Goal: Task Accomplishment & Management: Use online tool/utility

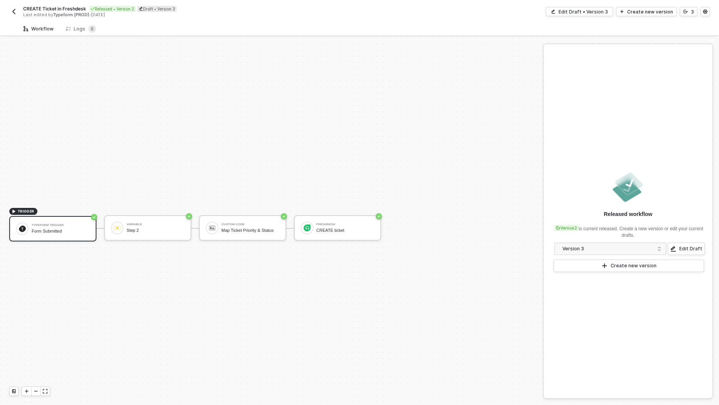
scroll to position [14, 0]
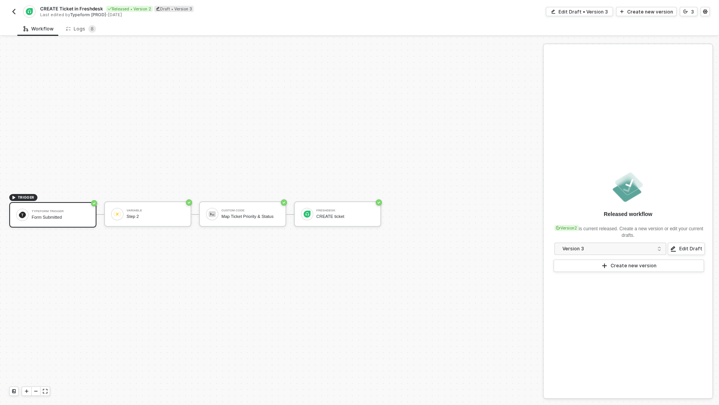
click at [14, 14] on img "button" at bounding box center [14, 11] width 6 height 6
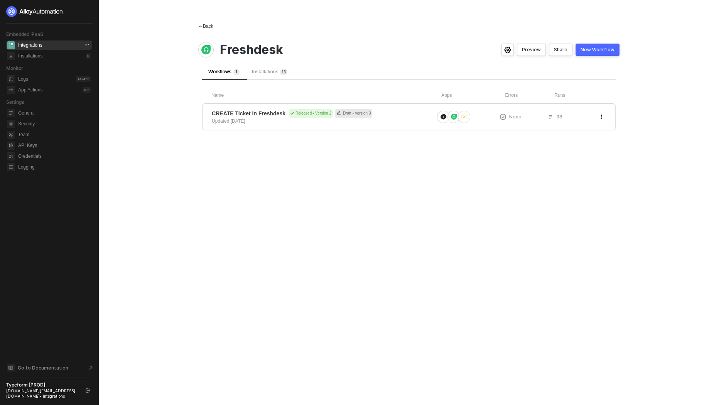
click at [205, 26] on div "← Back" at bounding box center [205, 26] width 15 height 7
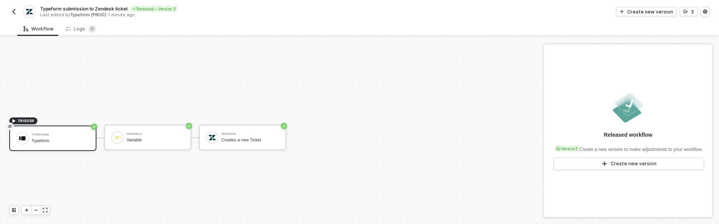
scroll to position [14, 0]
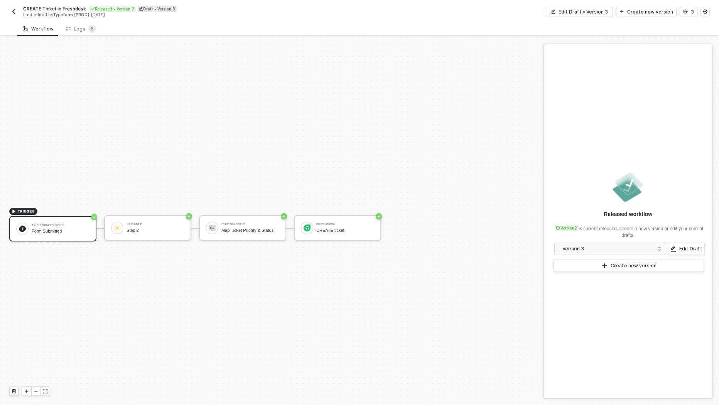
scroll to position [14, 0]
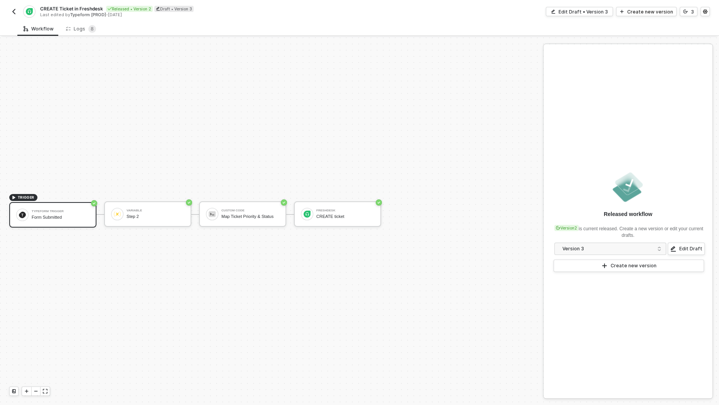
click at [56, 216] on div "Form Submitted" at bounding box center [61, 217] width 58 height 5
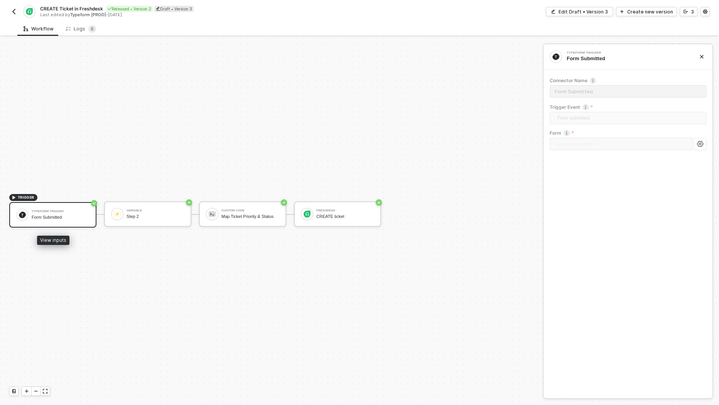
click at [39, 213] on div "Typeform Trigger Form Submitted" at bounding box center [61, 215] width 58 height 15
click at [582, 14] on div "Edit Draft • Version 3" at bounding box center [583, 11] width 49 height 7
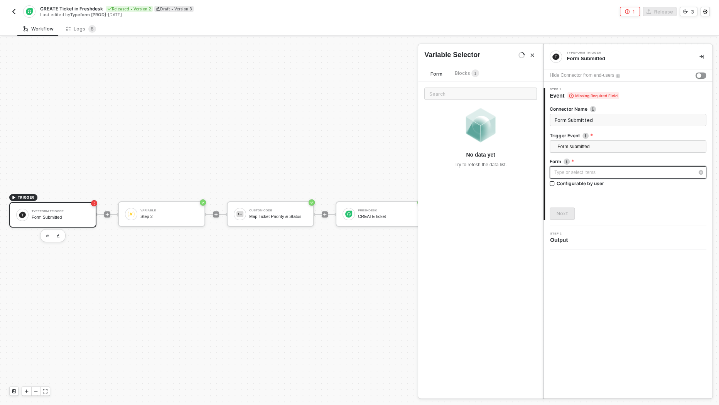
click at [592, 171] on div "Type or select items ﻿" at bounding box center [624, 172] width 140 height 7
click at [13, 14] on img "button" at bounding box center [14, 11] width 6 height 6
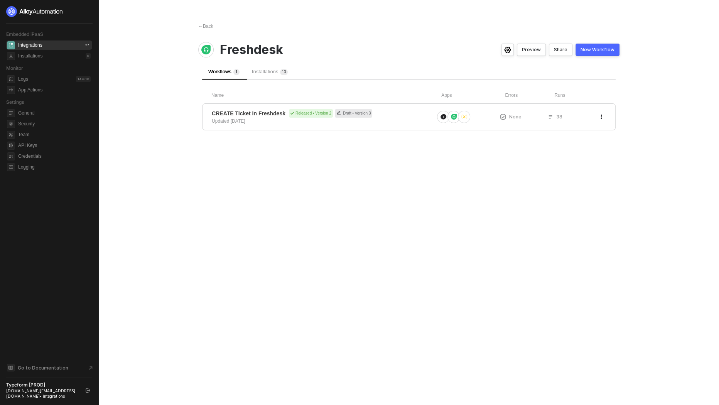
click at [204, 19] on div "← Back Freshdesk Preview Share New Workflow Workflows 1 Installations 1 3 Name …" at bounding box center [409, 202] width 440 height 405
click at [205, 24] on div "← Back" at bounding box center [205, 26] width 15 height 7
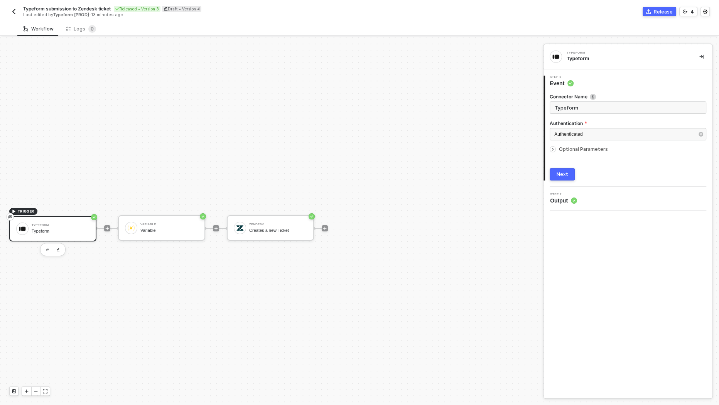
scroll to position [14, 0]
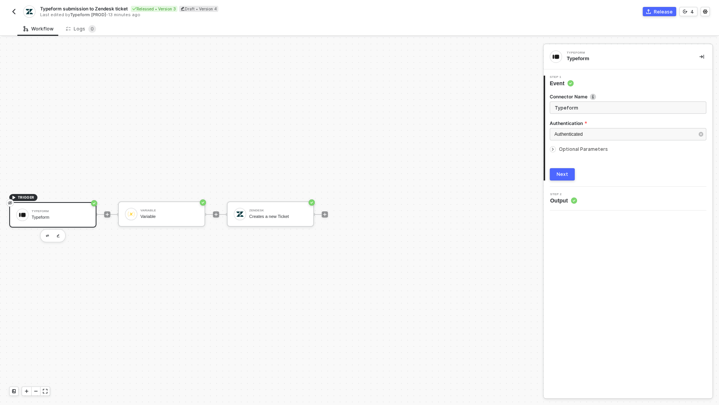
click at [16, 13] on img "button" at bounding box center [14, 11] width 6 height 6
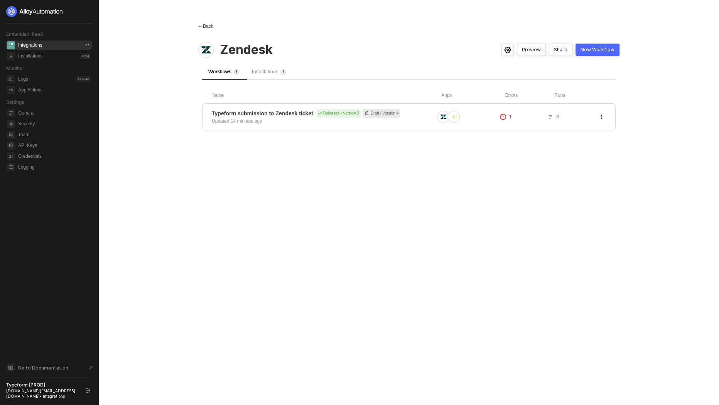
click at [208, 25] on div "← Back" at bounding box center [205, 26] width 15 height 7
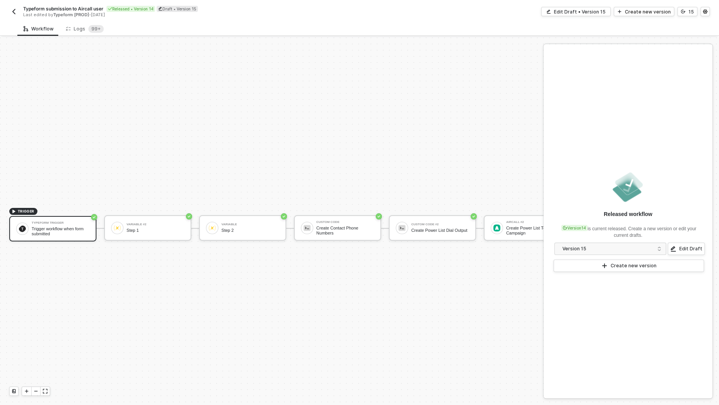
scroll to position [14, 0]
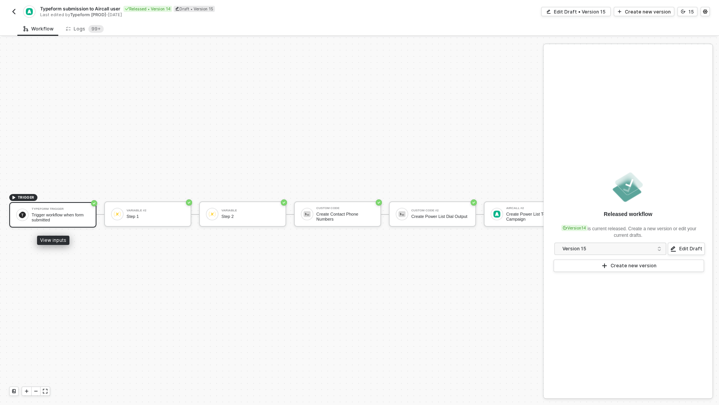
click at [78, 218] on div "Trigger workflow when form submitted" at bounding box center [61, 218] width 58 height 10
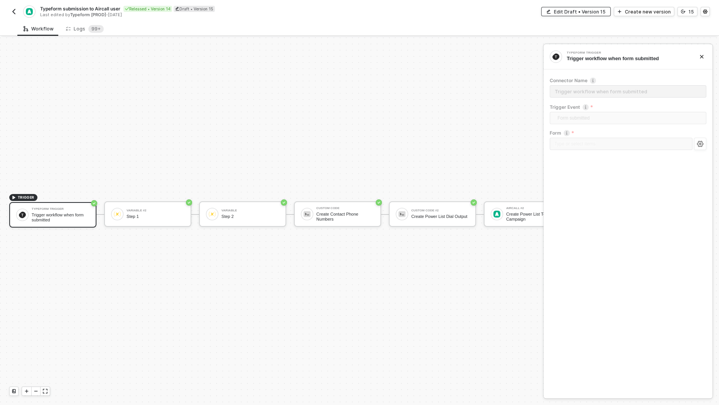
click at [595, 13] on div "Edit Draft • Version 15" at bounding box center [580, 11] width 52 height 7
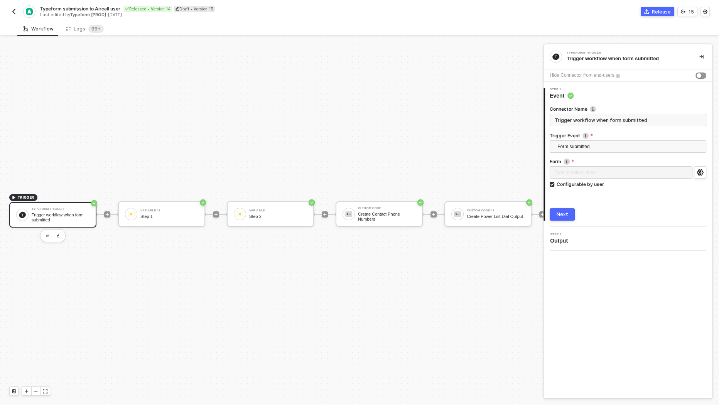
click at [703, 164] on label "Form Form which should trigger workflow on submission." at bounding box center [628, 161] width 157 height 7
click at [703, 169] on icon "icon-settings" at bounding box center [700, 172] width 7 height 6
click at [265, 214] on div "Step 2" at bounding box center [278, 216] width 58 height 5
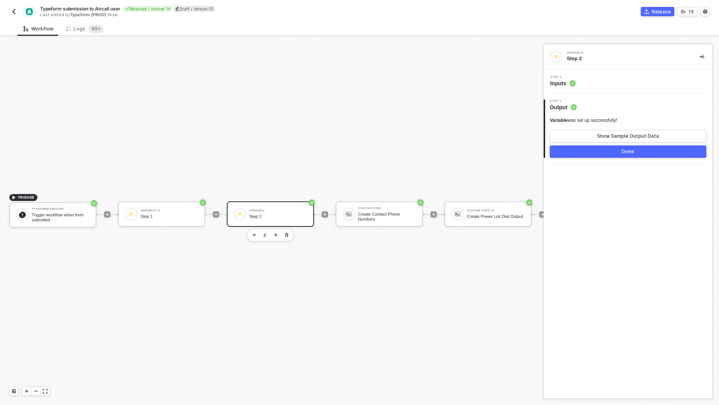
click at [569, 85] on span "Inputs" at bounding box center [562, 83] width 25 height 8
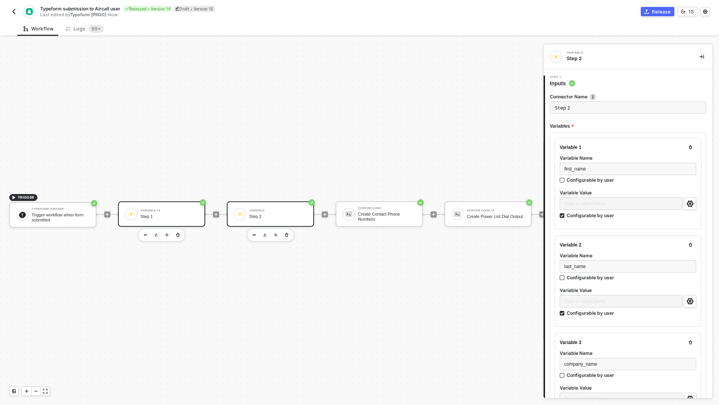
click at [180, 212] on div "Variable #2 Step 1" at bounding box center [169, 214] width 58 height 15
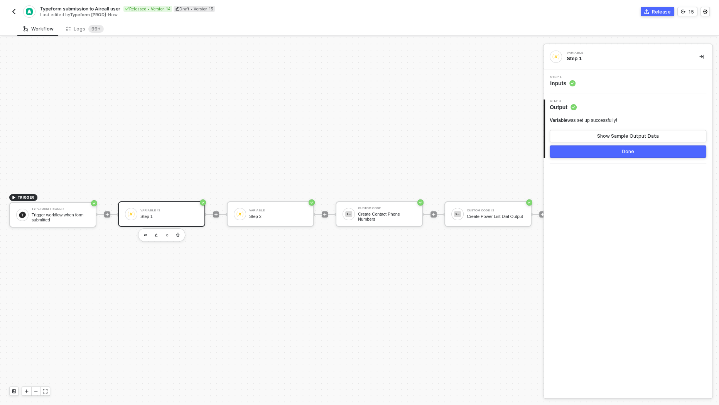
click at [566, 78] on span "Step 1" at bounding box center [562, 77] width 25 height 3
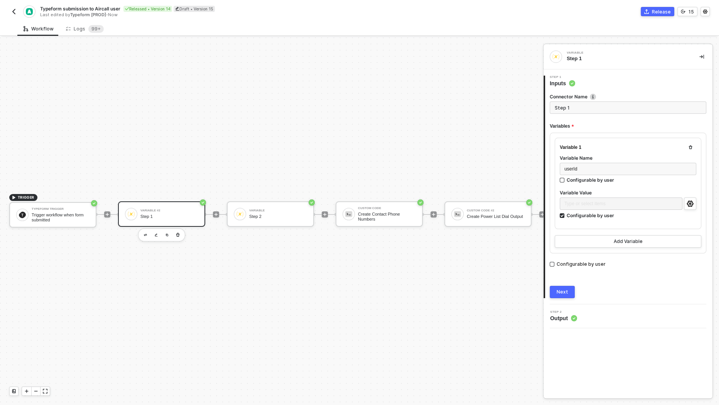
click at [11, 14] on img "button" at bounding box center [14, 11] width 6 height 6
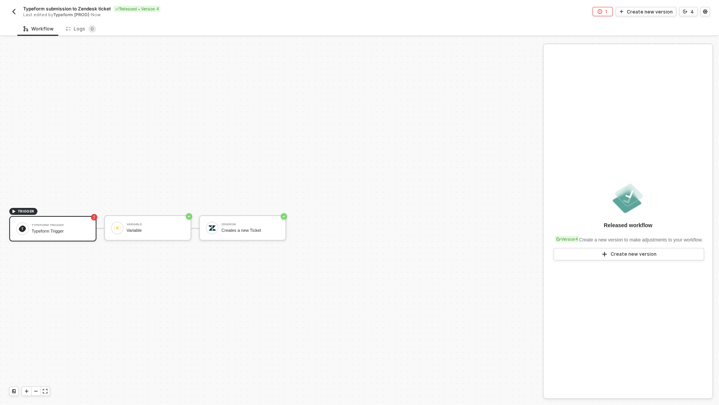
scroll to position [14, 0]
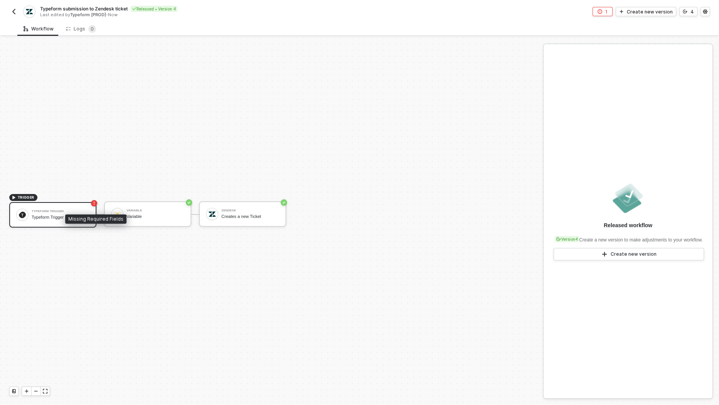
click at [93, 205] on rect "icon-error-page" at bounding box center [94, 203] width 6 height 6
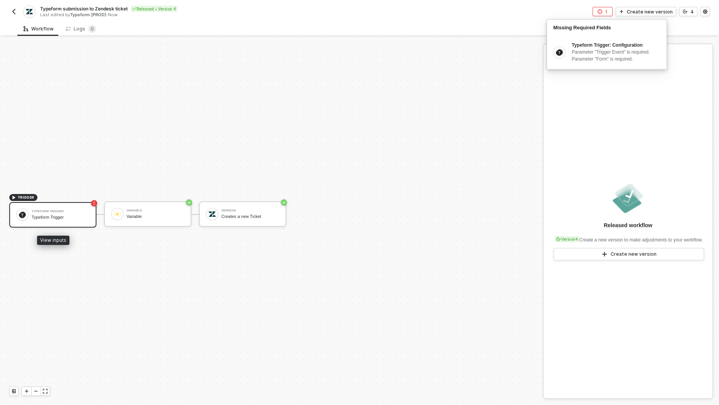
click at [63, 223] on div "Typeform Trigger Typeform Trigger" at bounding box center [52, 214] width 87 height 25
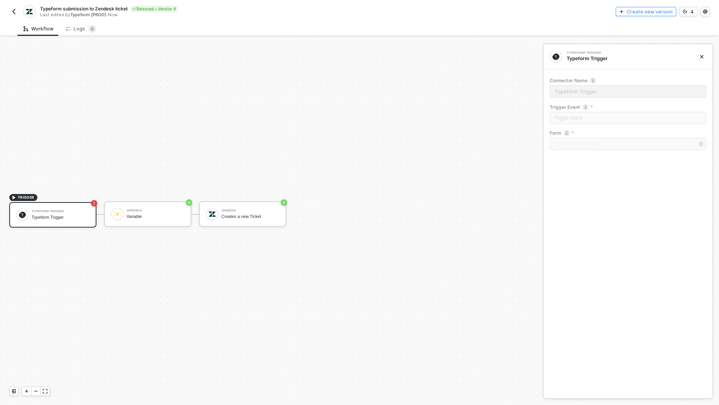
click at [654, 15] on button "Create new version" at bounding box center [646, 11] width 61 height 9
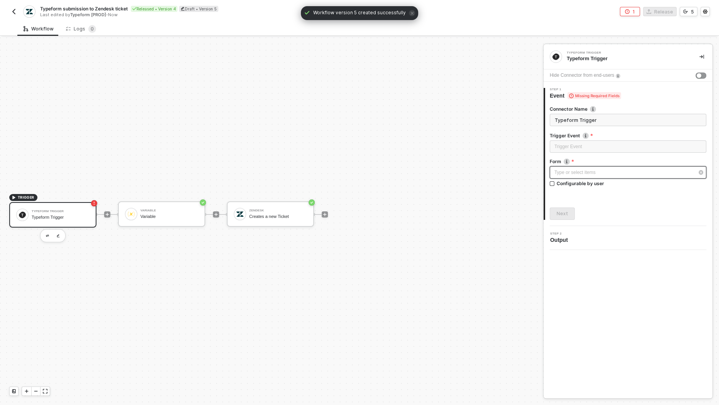
click at [600, 174] on div "Type or select items ﻿" at bounding box center [624, 172] width 140 height 7
click at [600, 184] on div "Configurable by user" at bounding box center [580, 183] width 47 height 7
click at [555, 184] on input "Configurable by user" at bounding box center [552, 183] width 5 height 5
checkbox input "true"
click at [702, 169] on button "button" at bounding box center [700, 172] width 12 height 12
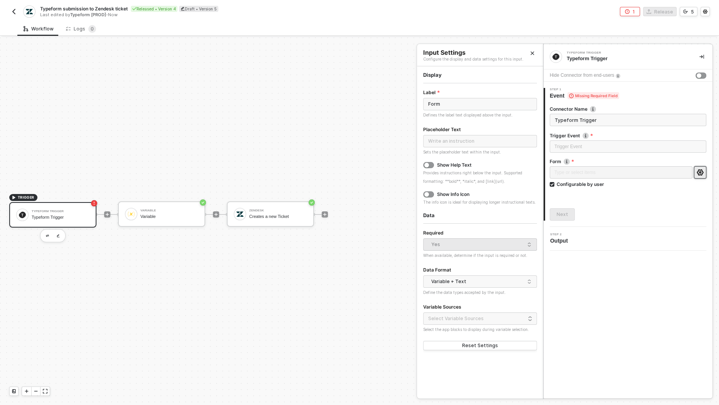
click at [598, 199] on div "Connector Name Typeform Trigger Trigger Event Trigger Event Form Type or select…" at bounding box center [628, 160] width 157 height 121
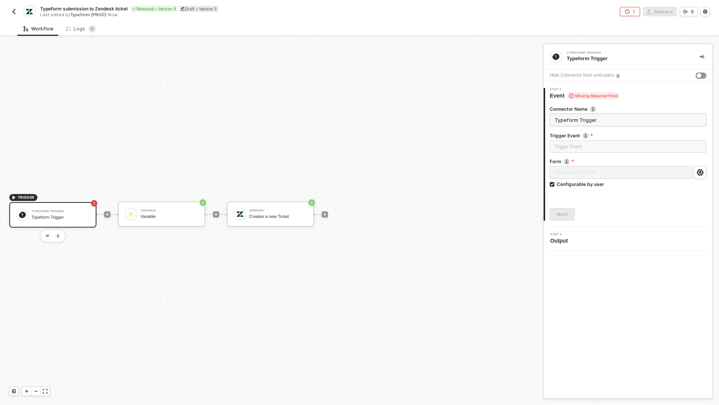
click at [599, 122] on input "Typeform Trigger" at bounding box center [628, 120] width 157 height 12
click at [595, 144] on input "search" at bounding box center [627, 147] width 147 height 12
click at [588, 164] on div "Form submitted" at bounding box center [628, 162] width 145 height 8
type input "Trigger workflow when form submitted"
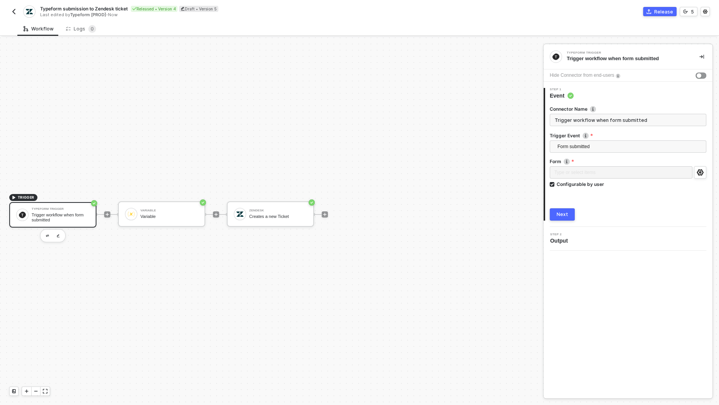
click at [560, 217] on div "Next" at bounding box center [563, 214] width 12 height 6
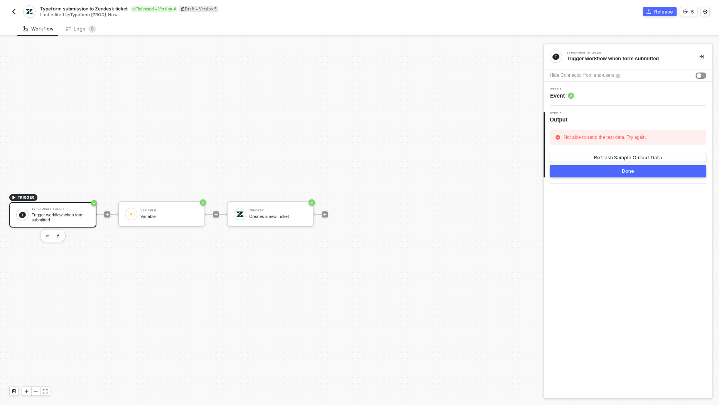
click at [625, 171] on div "Done" at bounding box center [628, 171] width 12 height 6
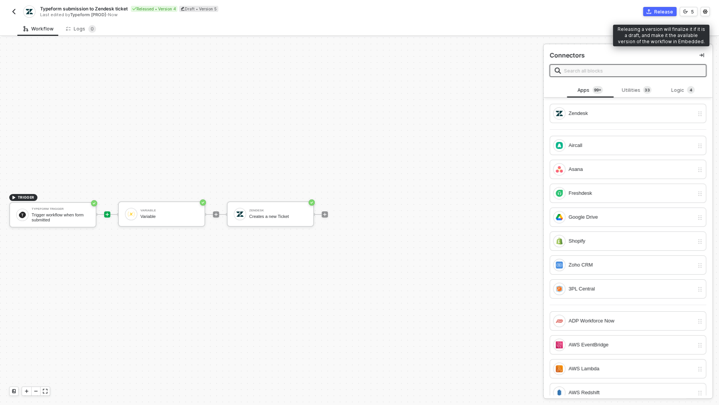
click at [666, 11] on div "Release" at bounding box center [663, 11] width 19 height 7
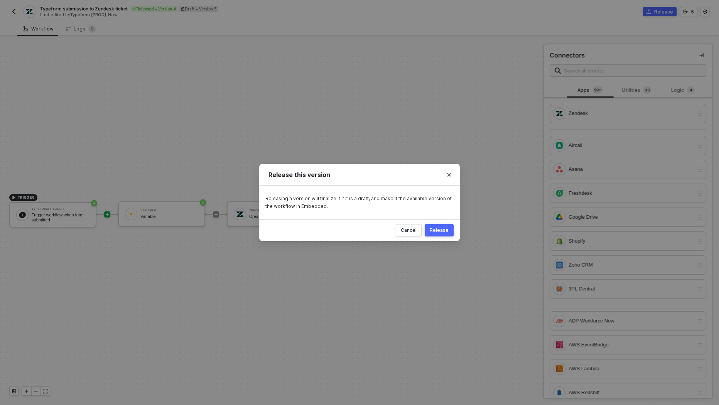
click at [440, 230] on div "Release" at bounding box center [439, 230] width 19 height 6
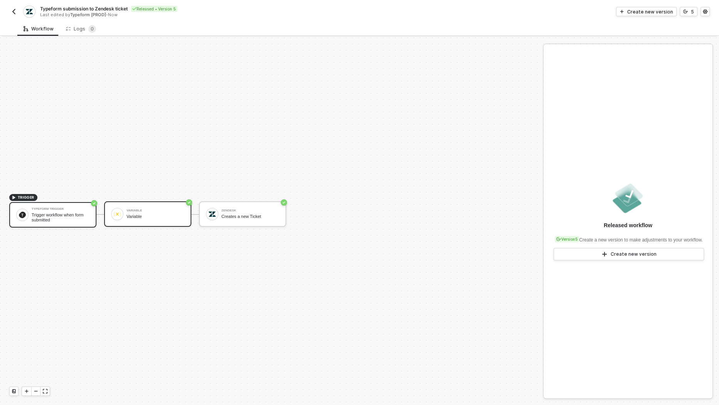
click at [149, 209] on div "Variable" at bounding box center [156, 210] width 58 height 3
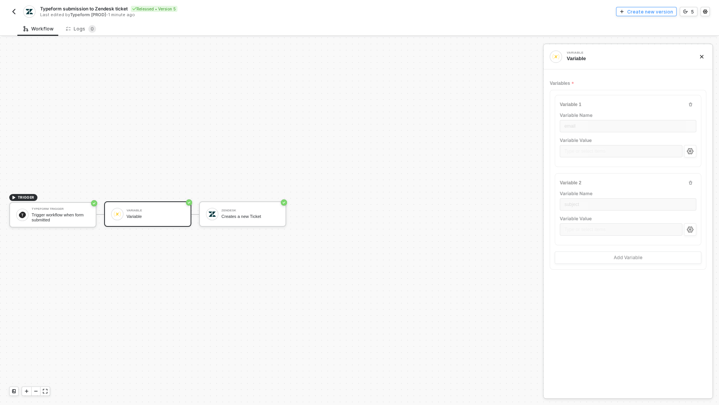
click at [658, 12] on div "Create new version" at bounding box center [650, 11] width 46 height 7
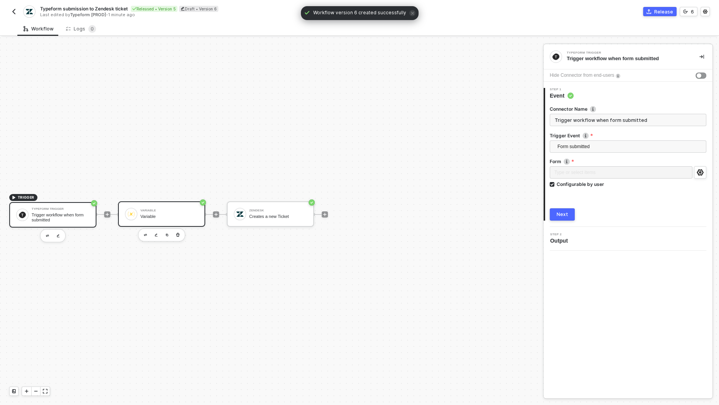
click at [147, 211] on div "Variable" at bounding box center [169, 210] width 58 height 3
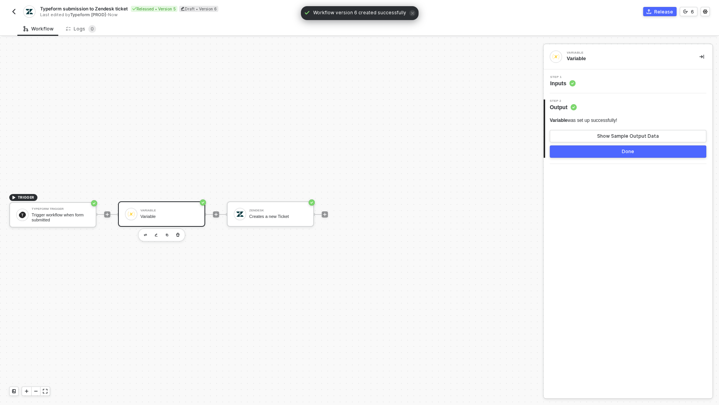
click at [600, 83] on div "Step 1 Inputs" at bounding box center [629, 82] width 167 height 12
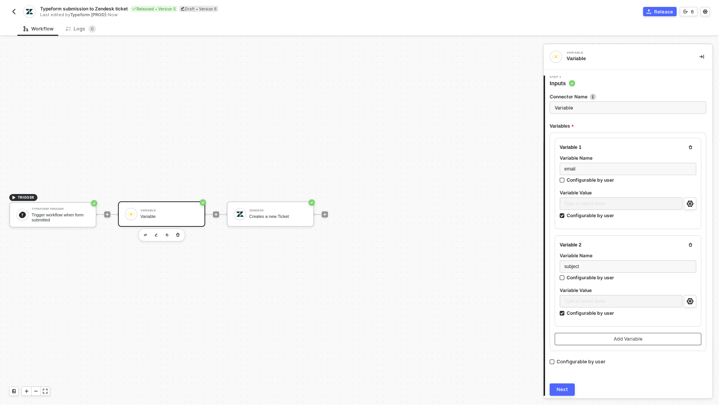
scroll to position [25, 0]
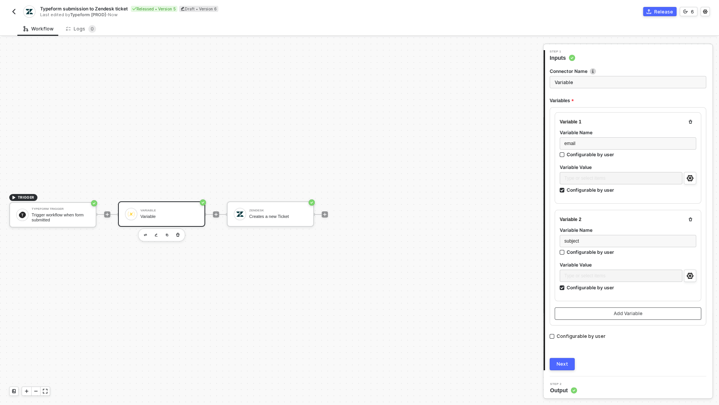
click at [631, 311] on div "Add Variable" at bounding box center [628, 314] width 29 height 6
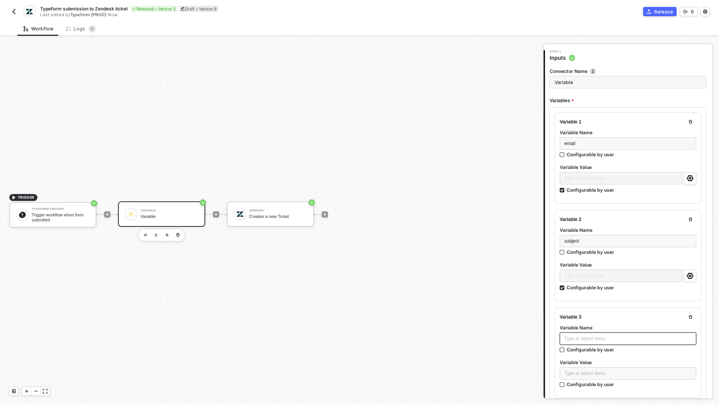
click at [594, 335] on div "Type or select items ﻿" at bounding box center [628, 338] width 127 height 7
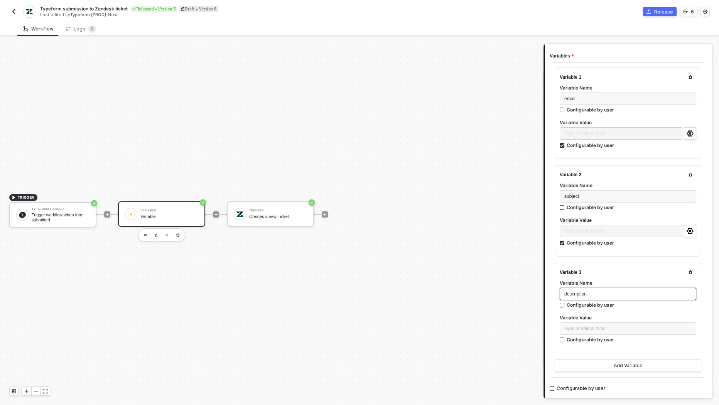
scroll to position [122, 0]
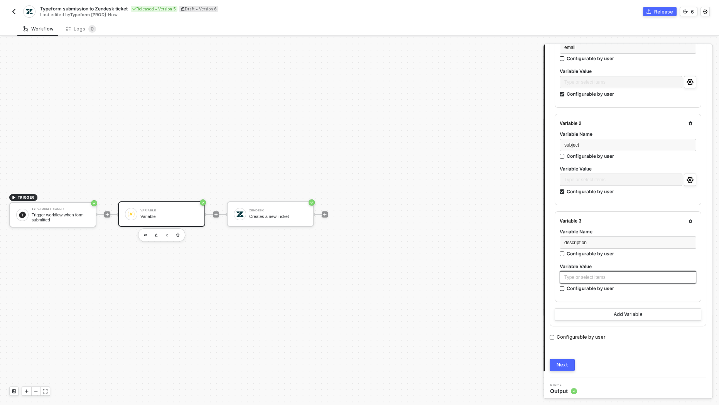
click at [590, 274] on div "Type or select items ﻿" at bounding box center [628, 277] width 127 height 7
click at [597, 288] on div "Configurable by user" at bounding box center [590, 288] width 47 height 7
click at [565, 288] on input "Configurable by user" at bounding box center [562, 288] width 5 height 5
checkbox input "true"
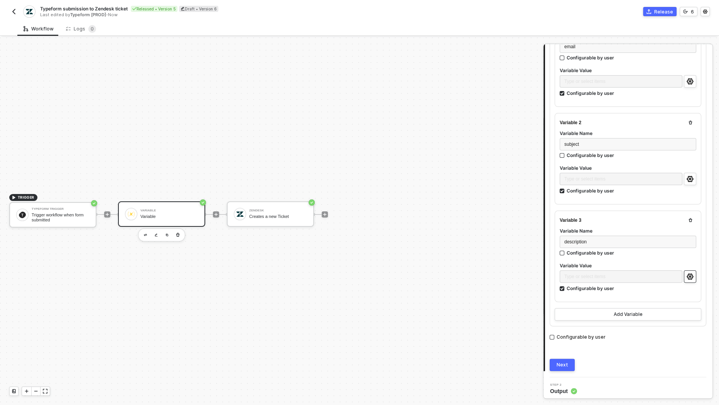
click at [688, 274] on icon "icon-settings" at bounding box center [690, 277] width 7 height 6
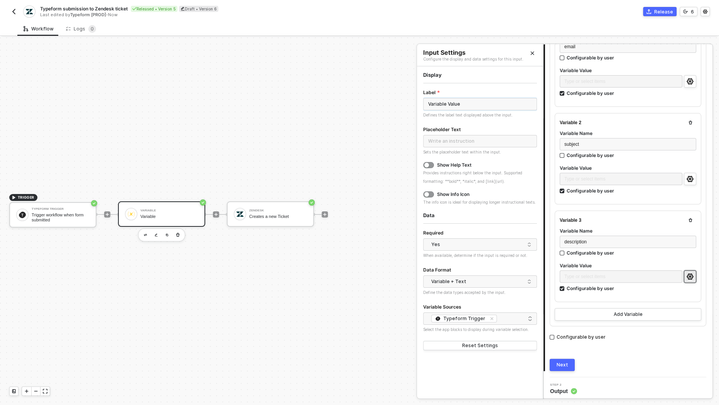
click at [506, 106] on input "Variable Value" at bounding box center [480, 104] width 114 height 12
type input "Description"
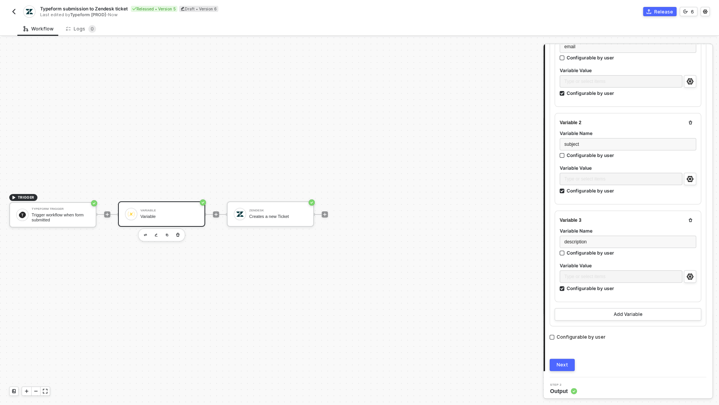
click at [592, 345] on div "Connector Name Variable Variables Variable 1 Variable Name email Configurable b…" at bounding box center [628, 168] width 157 height 406
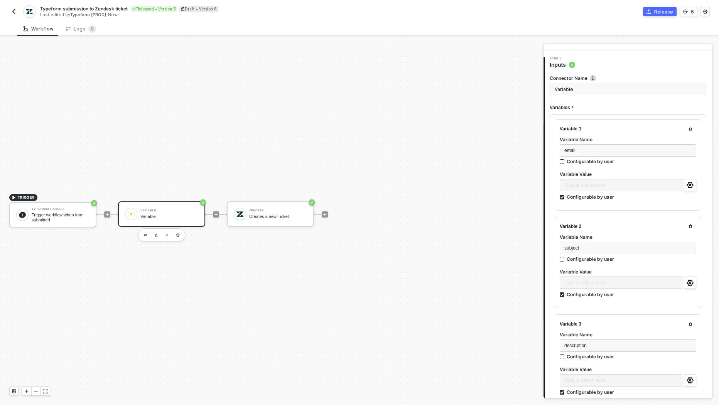
scroll to position [0, 0]
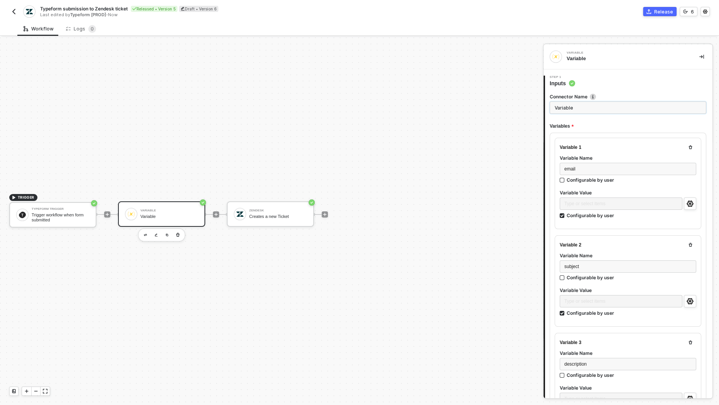
click at [563, 109] on input "Variable" at bounding box center [628, 107] width 157 height 12
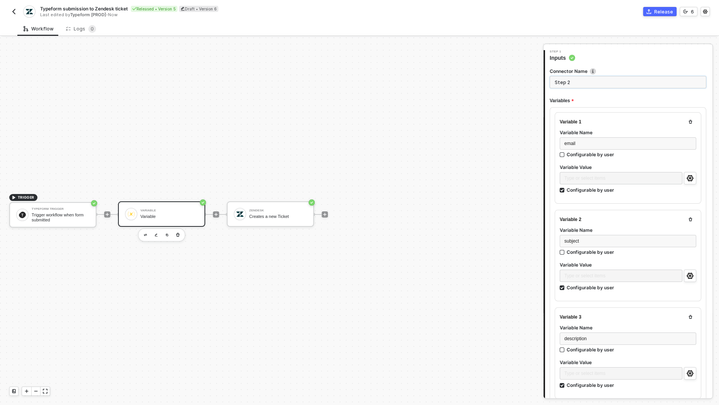
scroll to position [123, 0]
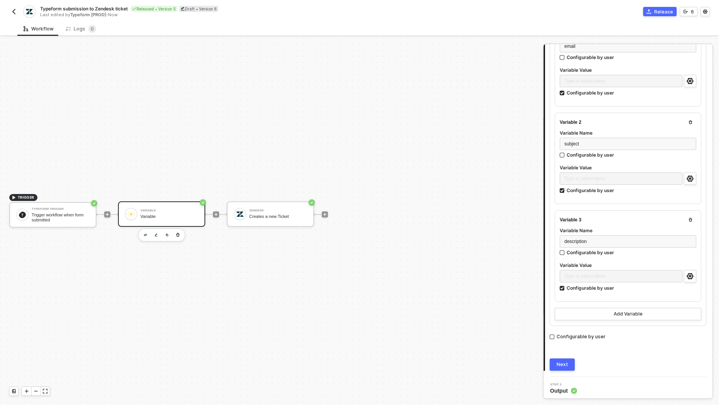
type input "Step 2"
click at [560, 367] on button "Next" at bounding box center [562, 364] width 25 height 12
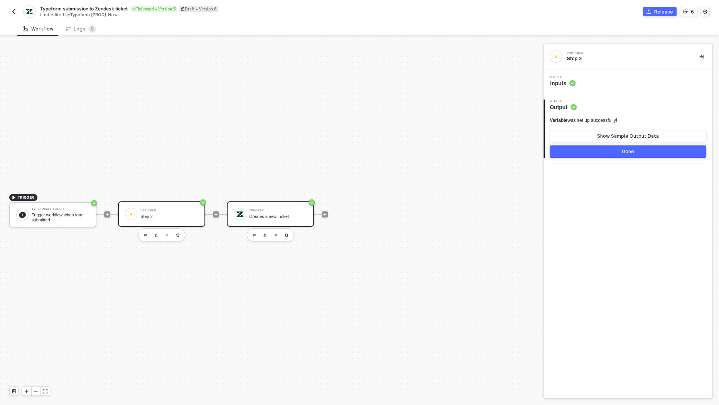
click at [252, 214] on div "Creates a new Ticket" at bounding box center [278, 216] width 58 height 5
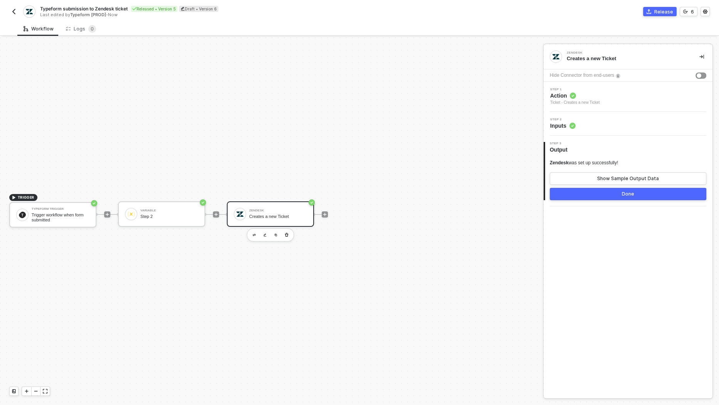
click at [588, 103] on div "Ticket - Creates a new Ticket" at bounding box center [575, 103] width 50 height 6
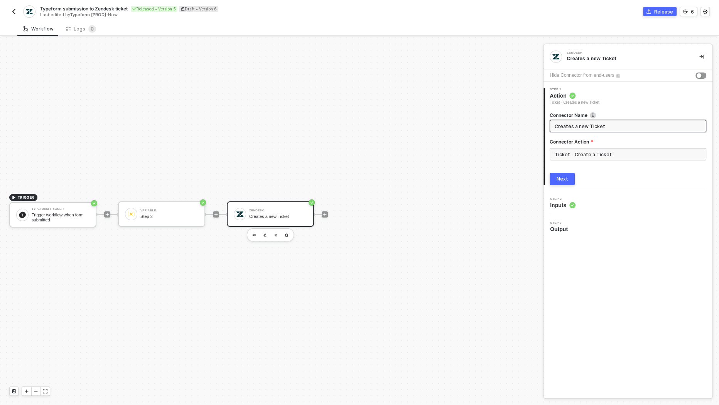
click at [583, 194] on div "2 Step 2 Inputs" at bounding box center [628, 203] width 169 height 24
click at [583, 202] on div "Step 2 Inputs" at bounding box center [629, 204] width 167 height 12
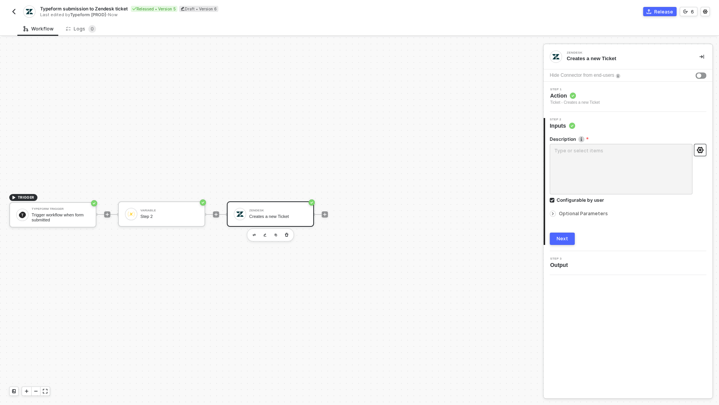
click at [700, 149] on circle "icon-settings" at bounding box center [701, 150] width 2 height 2
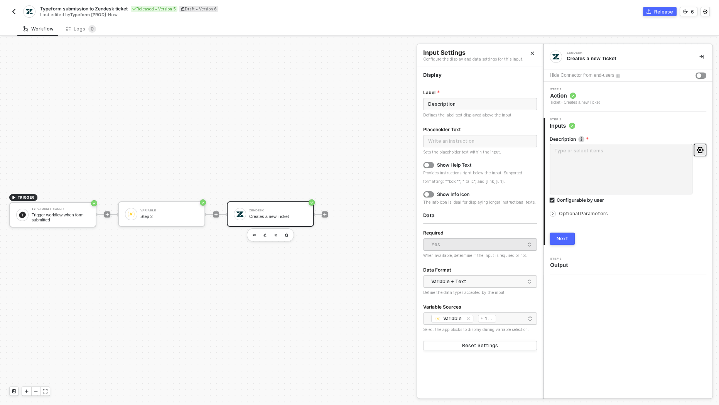
click at [585, 197] on div "Configurable by user" at bounding box center [580, 200] width 47 height 7
click at [555, 198] on input "Configurable by user" at bounding box center [552, 200] width 5 height 5
checkbox input "false"
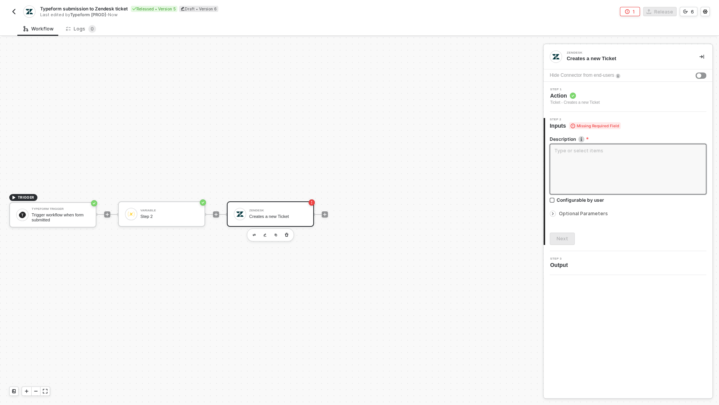
click at [604, 148] on textarea at bounding box center [628, 169] width 157 height 51
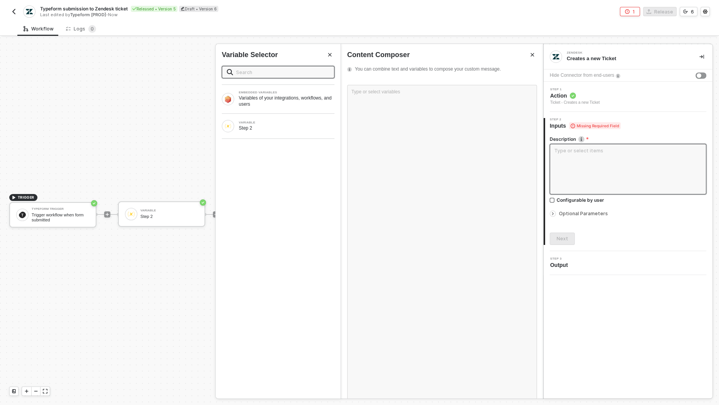
click at [604, 154] on textarea at bounding box center [628, 169] width 157 height 51
click at [295, 126] on div "Step 2" at bounding box center [287, 128] width 96 height 6
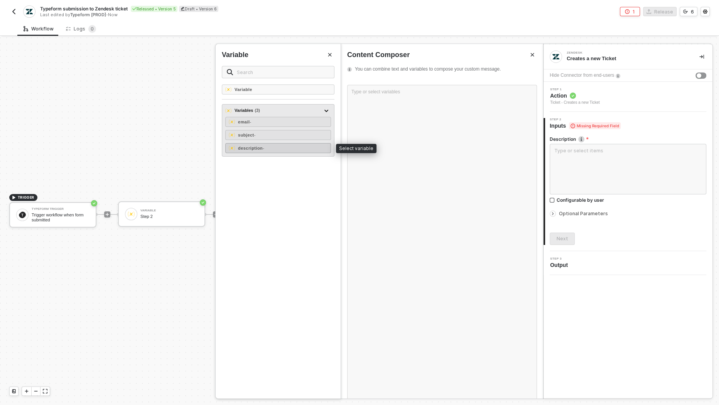
click at [276, 147] on div "description -" at bounding box center [278, 148] width 106 height 10
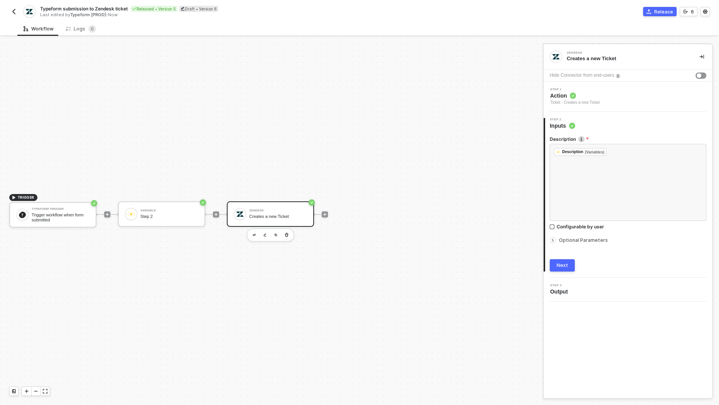
click at [563, 261] on button "Next" at bounding box center [562, 265] width 25 height 12
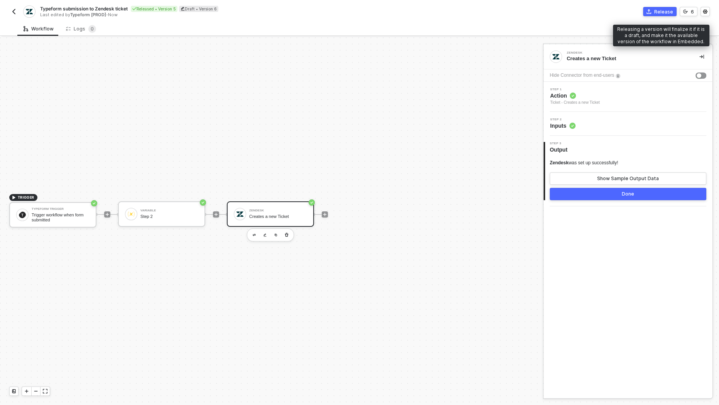
click at [667, 14] on div "Release" at bounding box center [663, 11] width 19 height 7
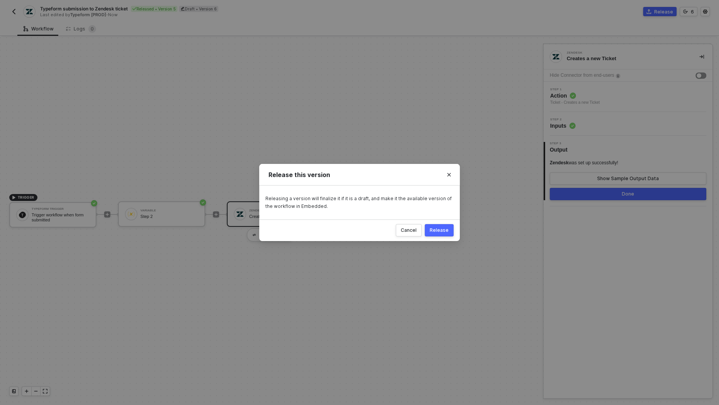
click at [448, 229] on div "Release" at bounding box center [439, 230] width 19 height 6
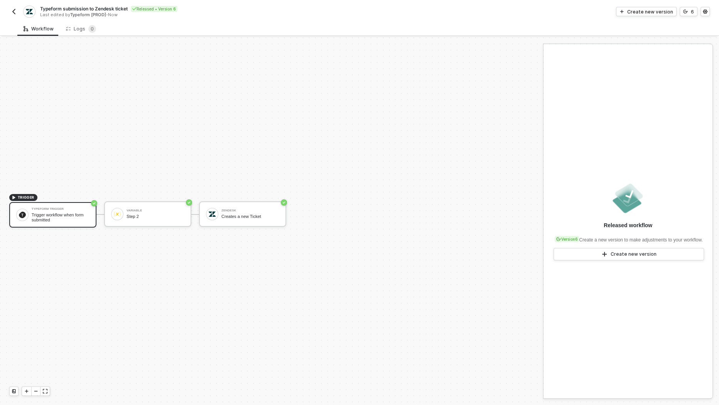
click at [15, 15] on button "button" at bounding box center [13, 11] width 9 height 9
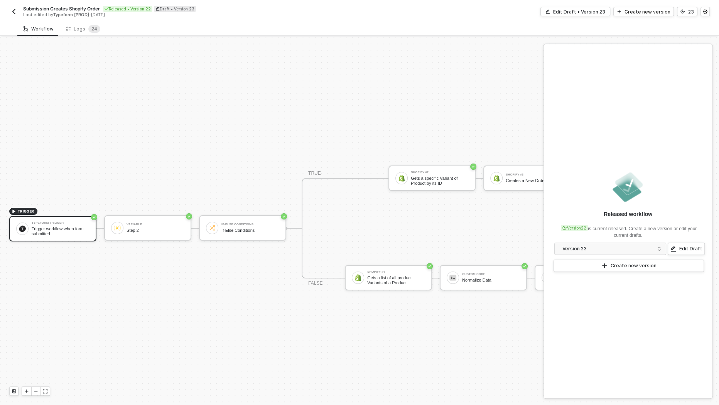
scroll to position [14, 0]
